Goal: Transaction & Acquisition: Obtain resource

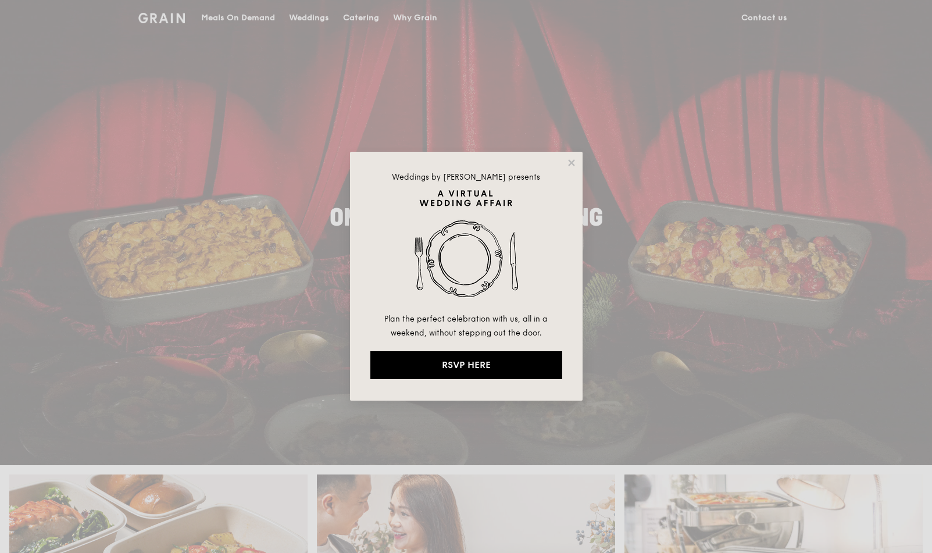
click at [388, 20] on div "Weddings by [PERSON_NAME] presents Plan the perfect celebration with us, all in…" at bounding box center [466, 276] width 932 height 553
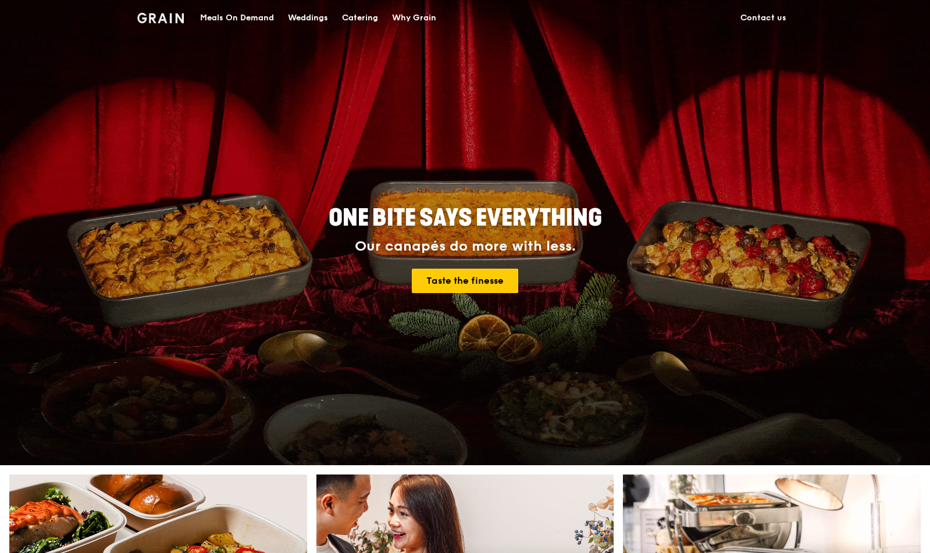
click at [374, 16] on div "Catering" at bounding box center [360, 18] width 36 height 35
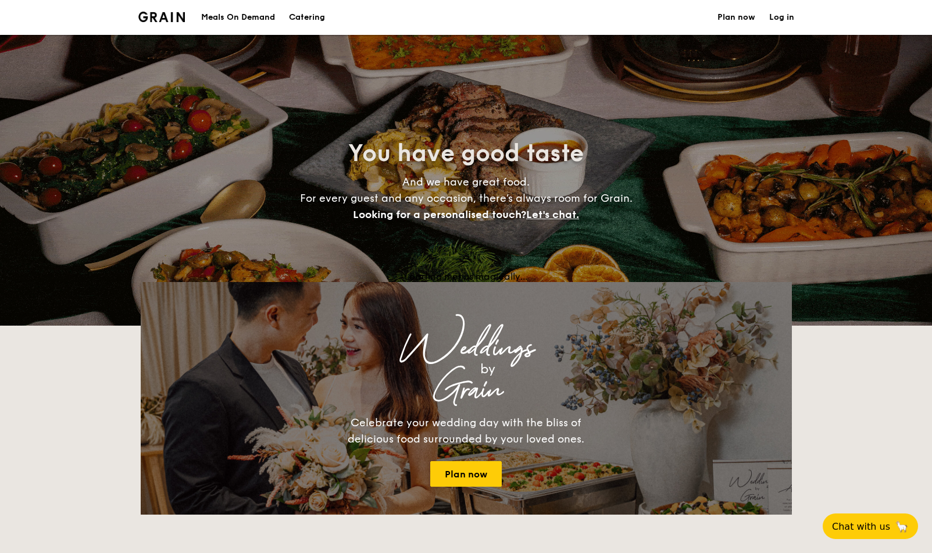
select select
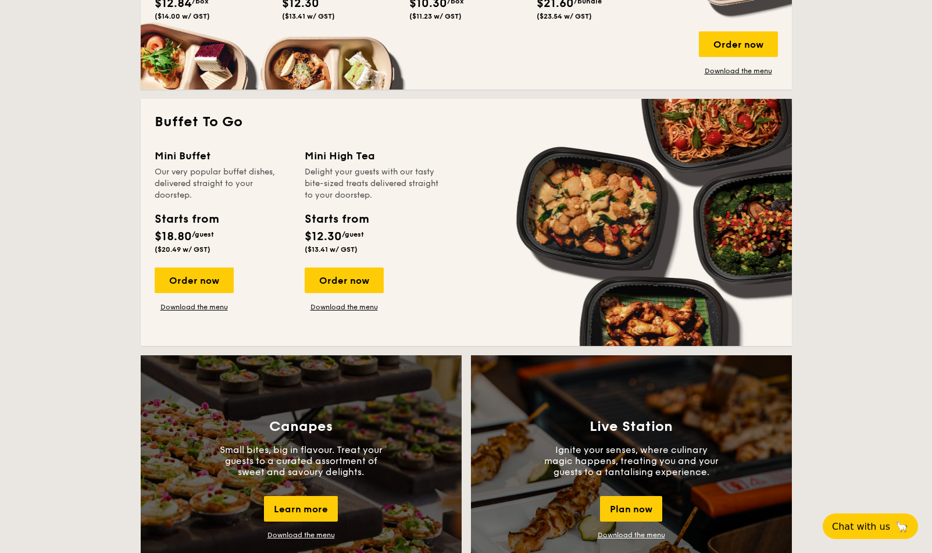
scroll to position [685, 0]
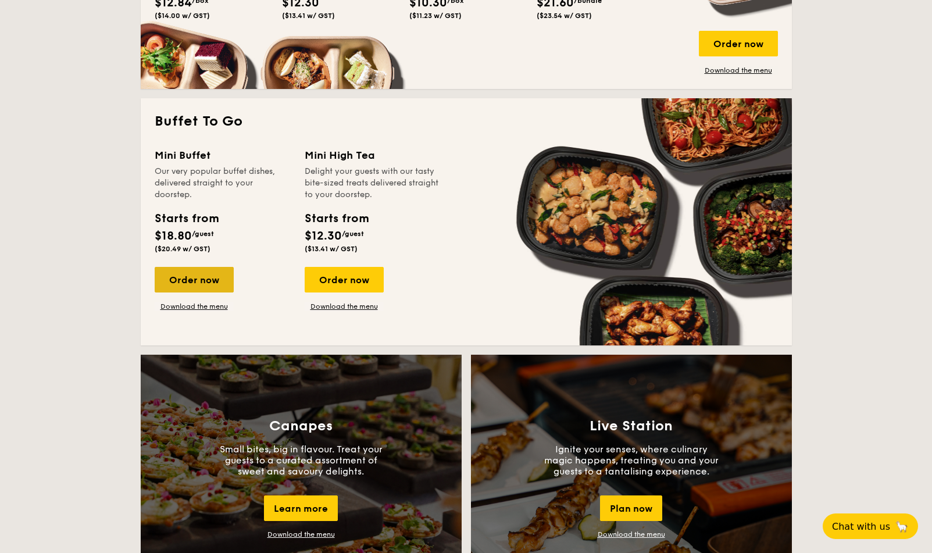
click at [187, 275] on div "Order now" at bounding box center [194, 280] width 79 height 26
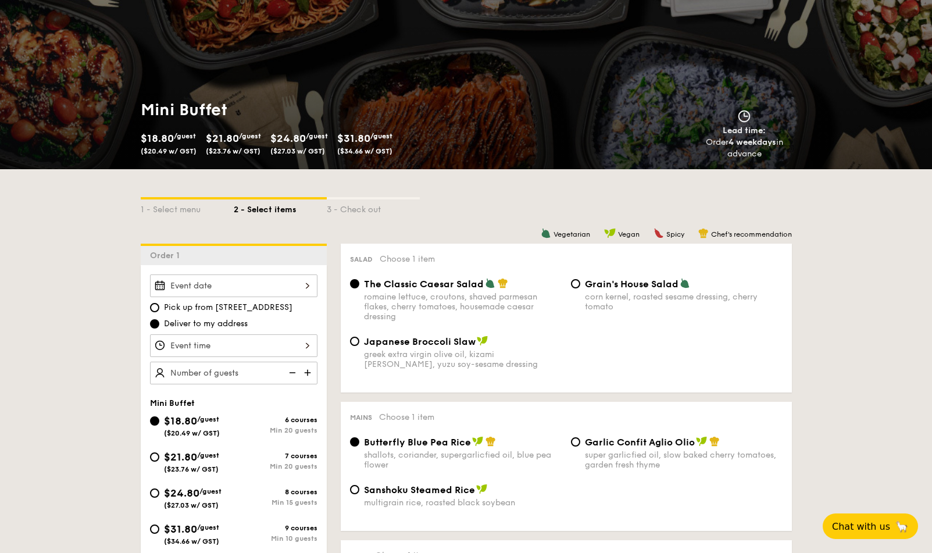
scroll to position [83, 0]
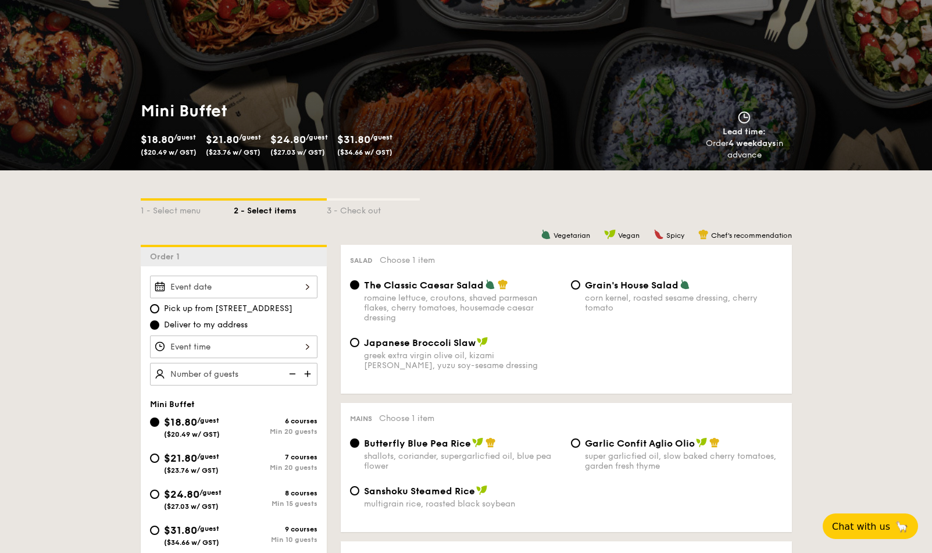
scroll to position [1700, 0]
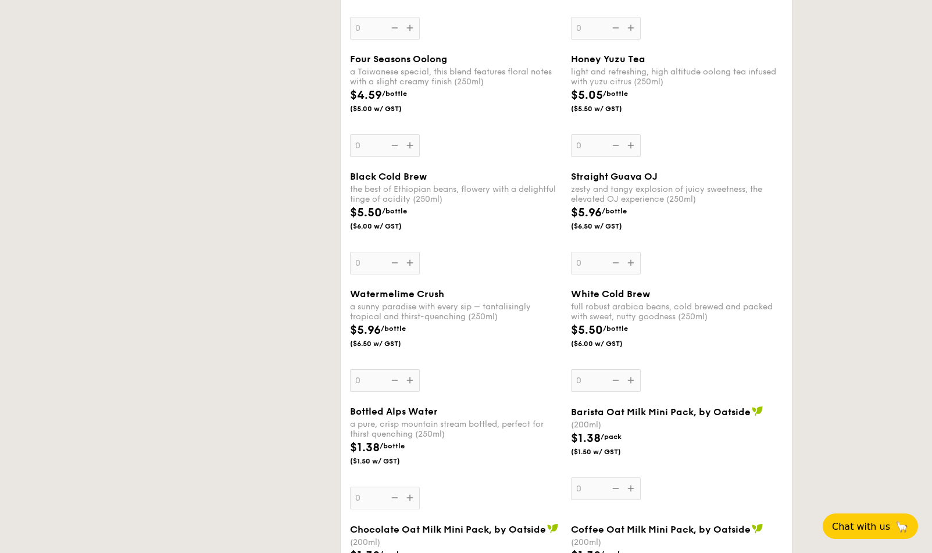
select select
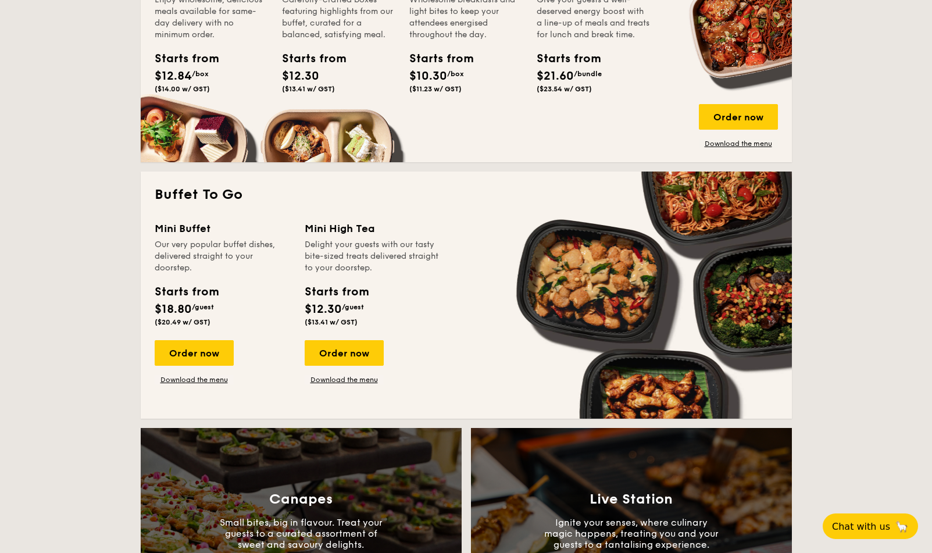
scroll to position [613, 0]
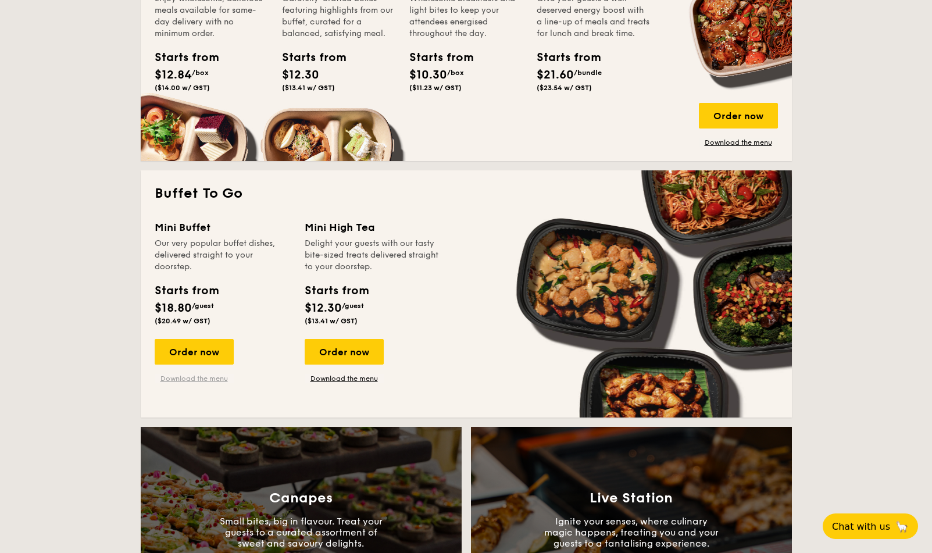
click at [195, 376] on link "Download the menu" at bounding box center [194, 378] width 79 height 9
